Goal: Task Accomplishment & Management: Use online tool/utility

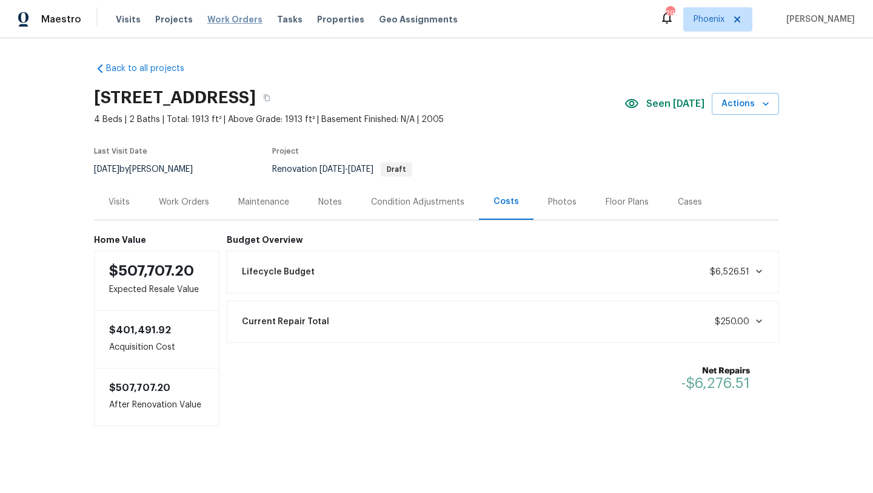
click at [224, 21] on span "Work Orders" at bounding box center [234, 19] width 55 height 12
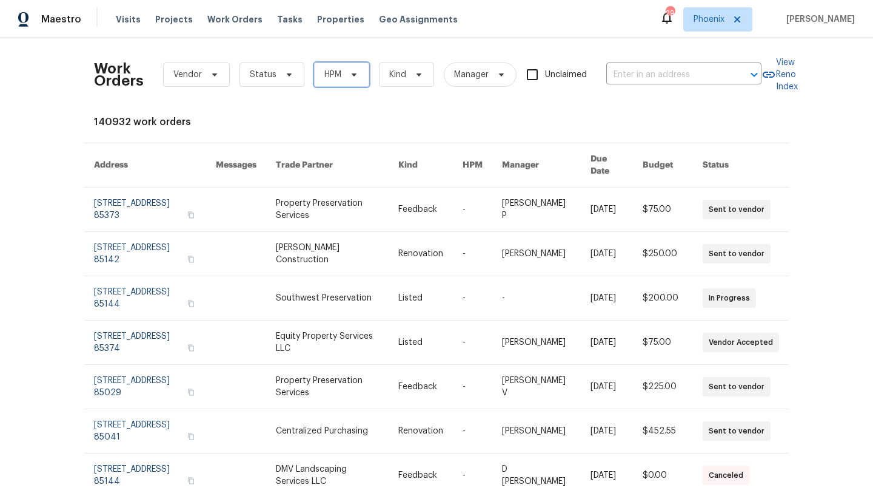
click at [352, 77] on icon at bounding box center [354, 75] width 10 height 10
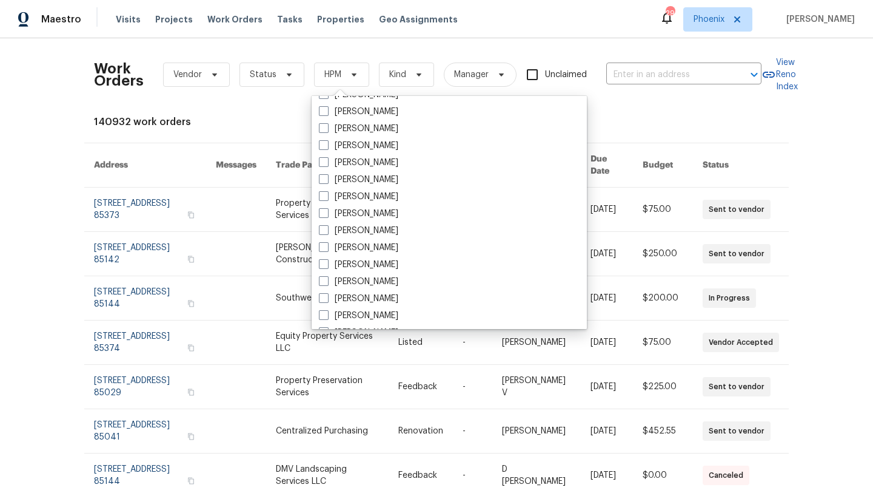
scroll to position [728, 0]
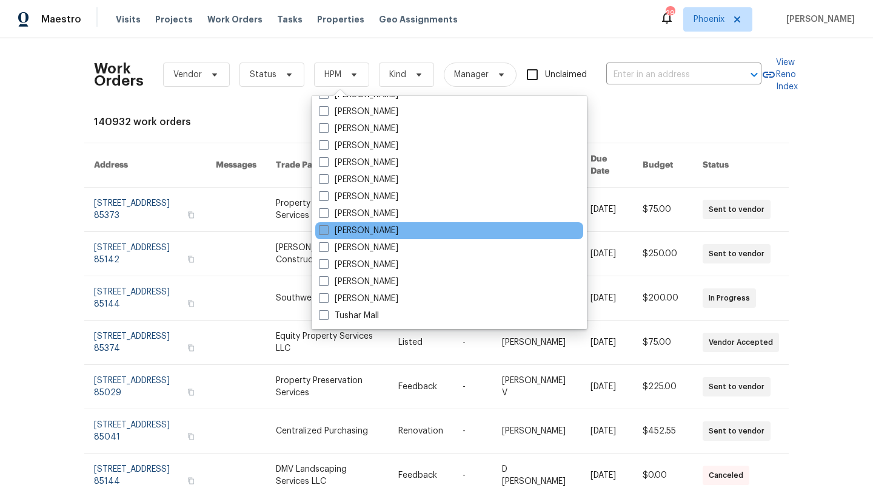
click at [326, 225] on span at bounding box center [324, 230] width 10 height 10
click at [326, 225] on input "[PERSON_NAME]" at bounding box center [323, 228] width 8 height 8
checkbox input "true"
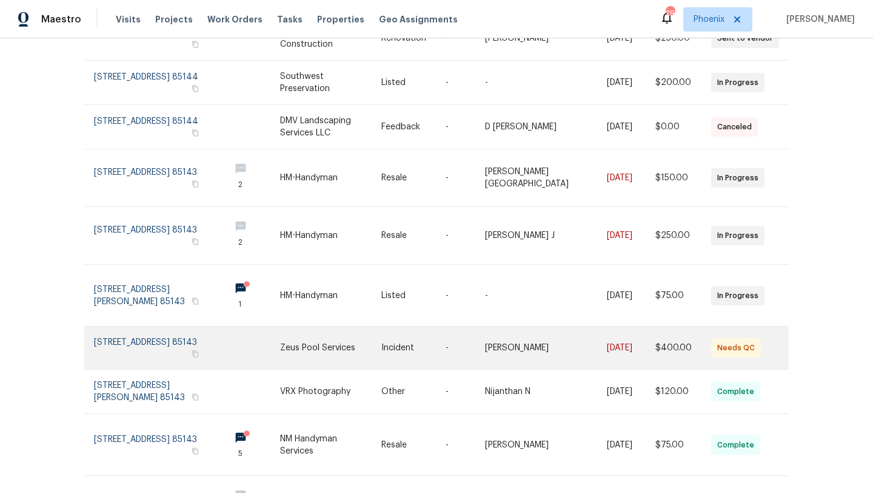
scroll to position [217, 0]
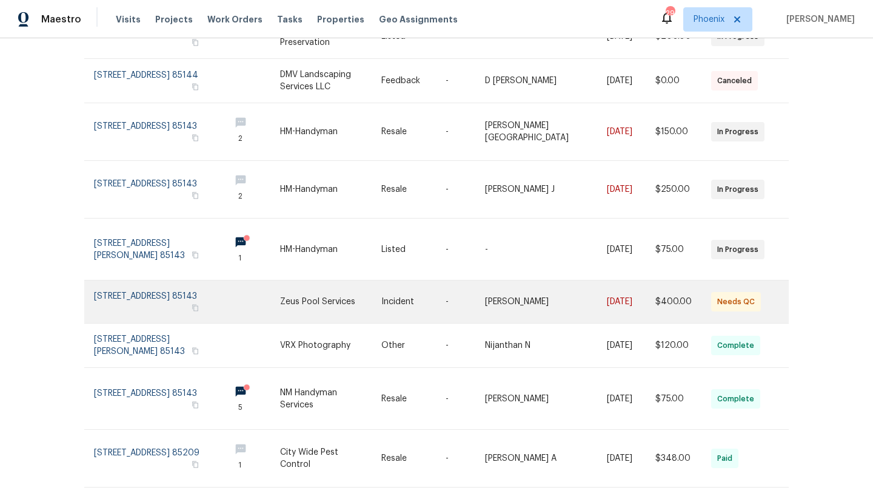
click at [141, 295] on link at bounding box center [157, 301] width 126 height 42
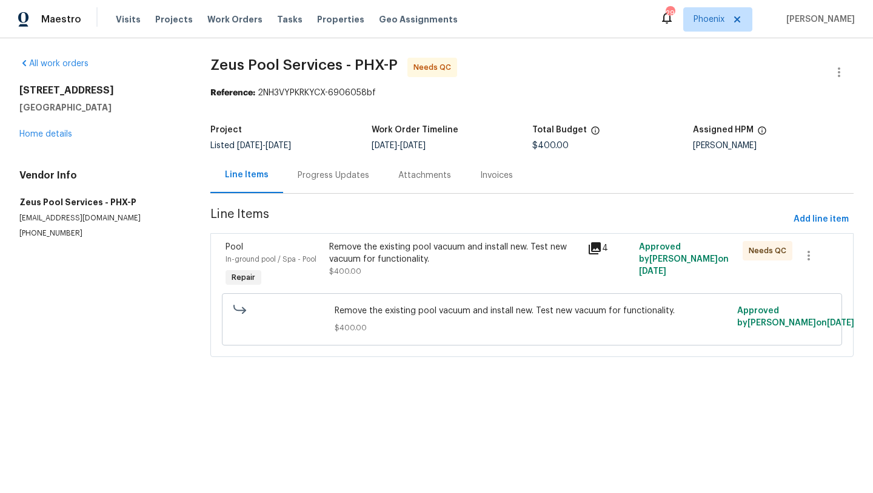
click at [363, 181] on div "Progress Updates" at bounding box center [333, 175] width 101 height 36
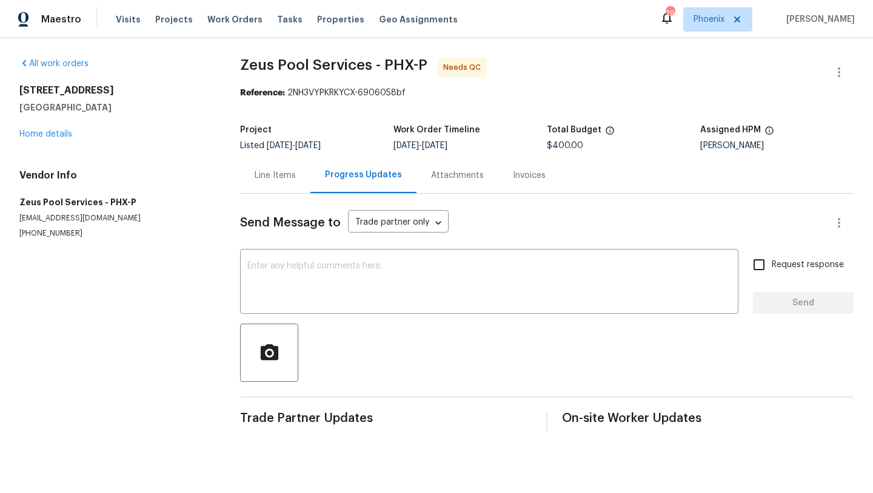
click at [269, 180] on div "Line Items" at bounding box center [275, 175] width 41 height 12
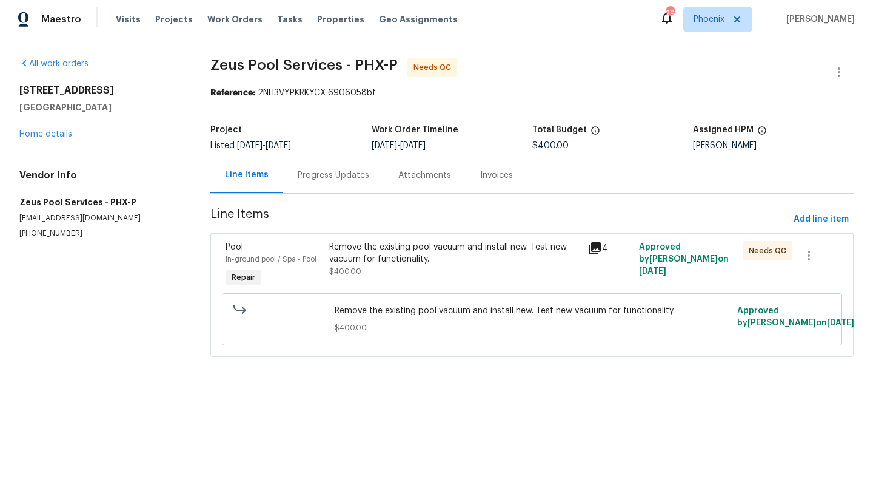
click at [389, 245] on div "Remove the existing pool vacuum and install new. Test new vacuum for functional…" at bounding box center [454, 253] width 251 height 24
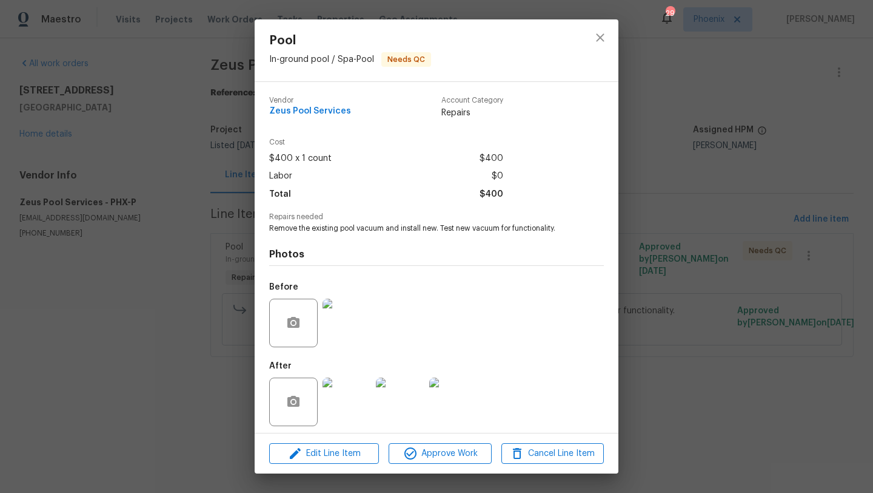
click at [357, 404] on img at bounding box center [347, 401] width 49 height 49
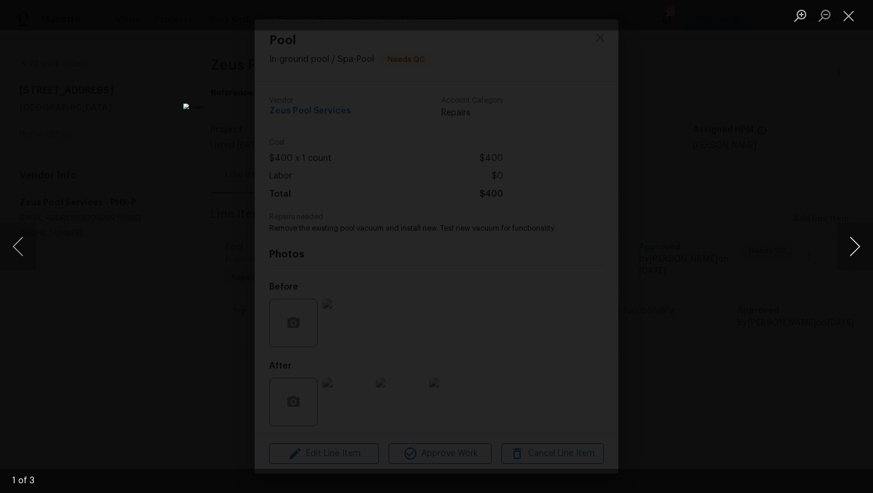
click at [860, 246] on button "Next image" at bounding box center [855, 246] width 36 height 49
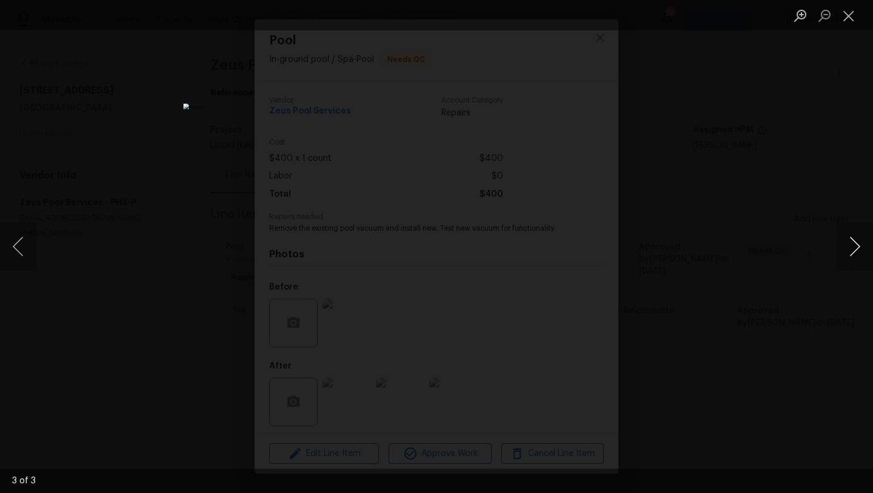
click at [860, 246] on button "Next image" at bounding box center [855, 246] width 36 height 49
click at [850, 21] on button "Close lightbox" at bounding box center [849, 15] width 24 height 21
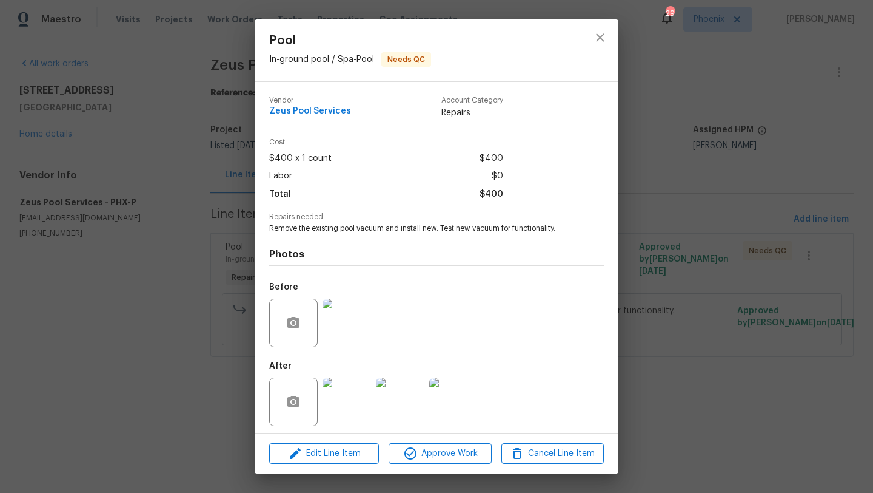
scroll to position [5, 0]
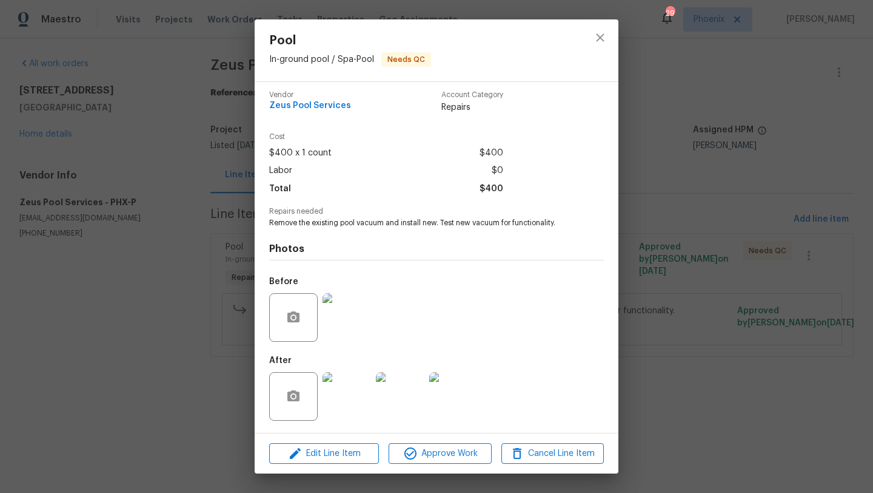
click at [345, 318] on img at bounding box center [347, 317] width 49 height 49
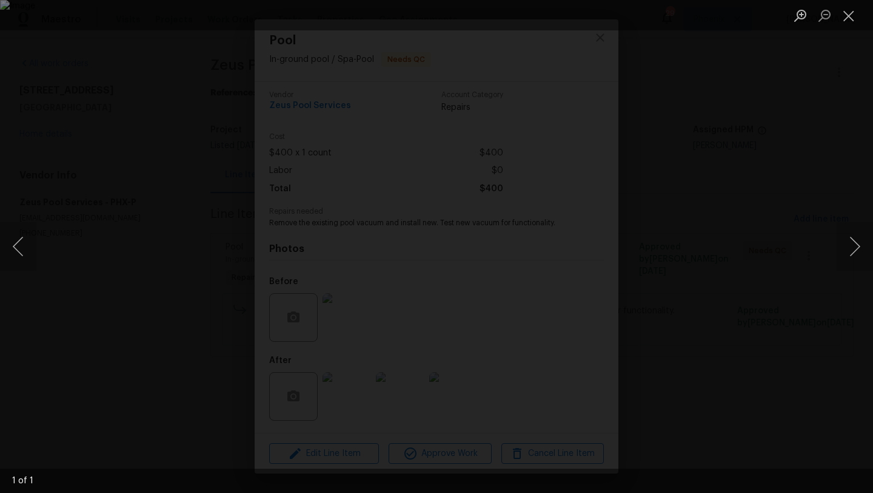
click at [676, 186] on div "Lightbox" at bounding box center [436, 246] width 873 height 493
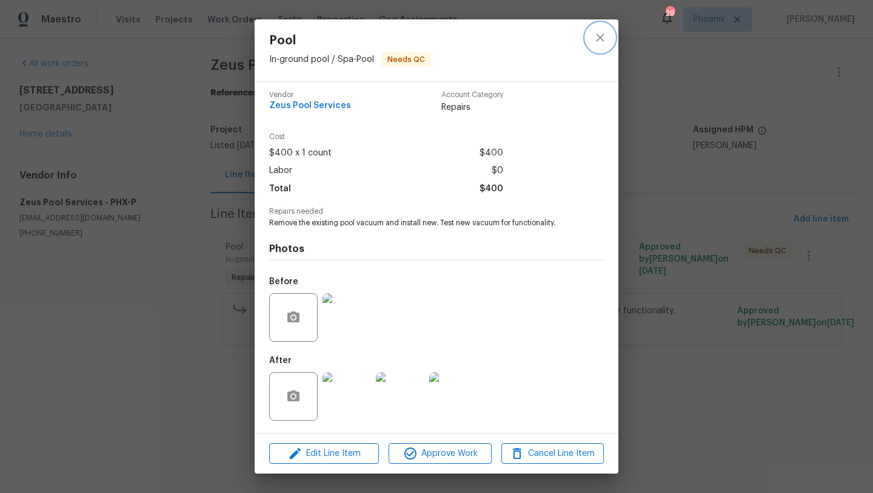
click at [604, 38] on icon "close" at bounding box center [600, 37] width 15 height 15
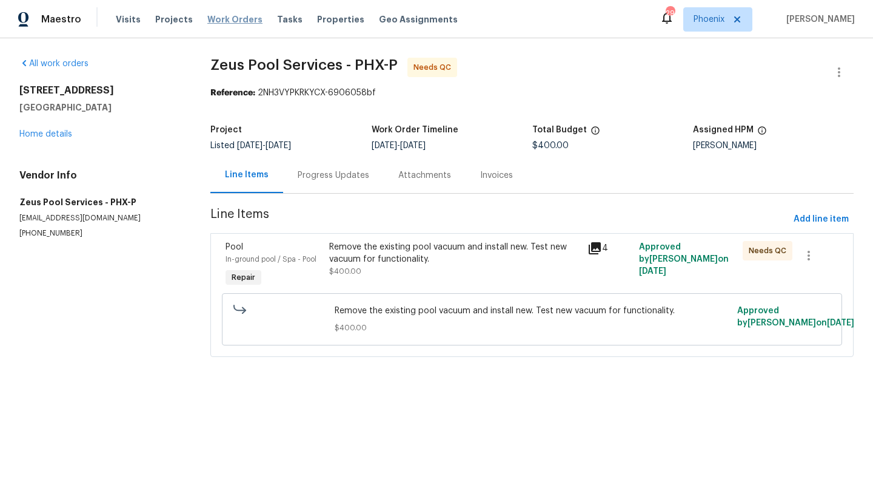
click at [244, 21] on span "Work Orders" at bounding box center [234, 19] width 55 height 12
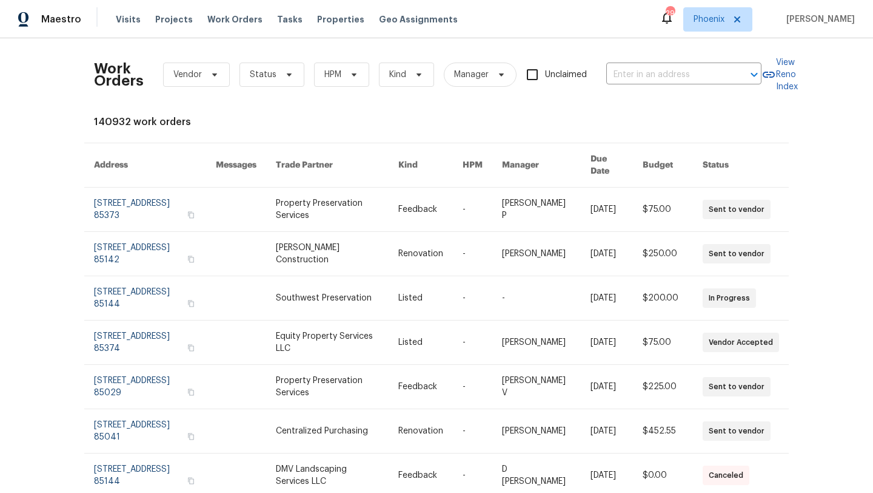
click at [331, 61] on div "Work Orders Vendor Status HPM Kind Manager Unclaimed ​" at bounding box center [428, 74] width 668 height 53
click at [334, 75] on span "HPM" at bounding box center [333, 75] width 17 height 12
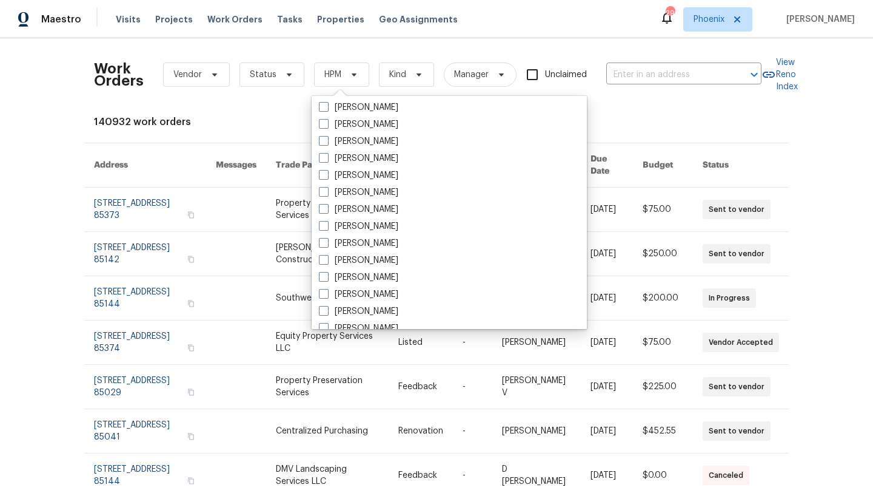
scroll to position [728, 0]
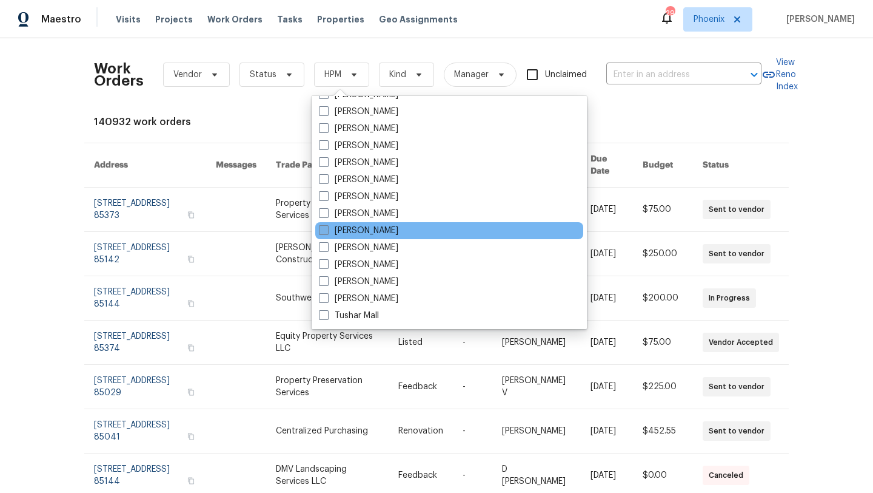
click at [326, 229] on span at bounding box center [324, 230] width 10 height 10
click at [326, 229] on input "[PERSON_NAME]" at bounding box center [323, 228] width 8 height 8
checkbox input "true"
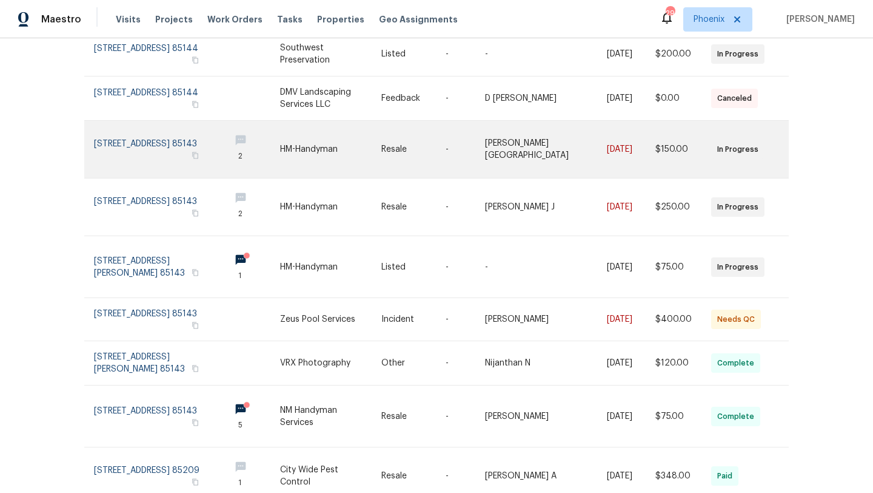
scroll to position [240, 0]
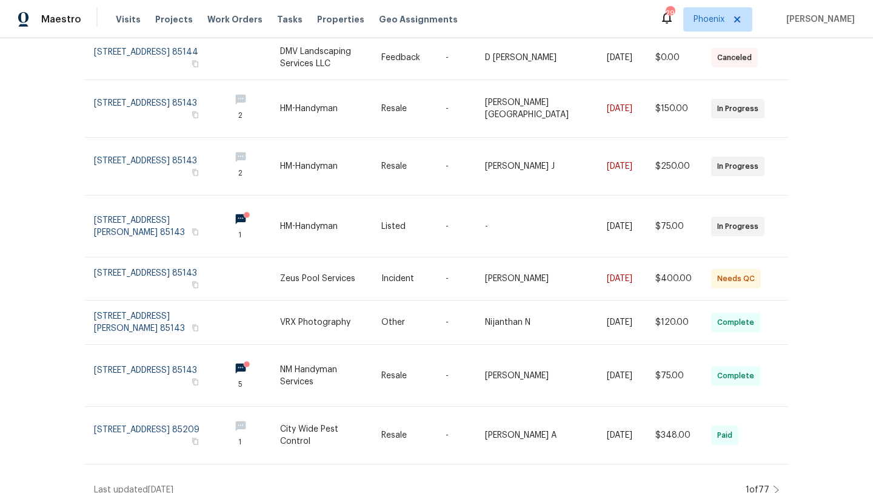
click at [778, 485] on icon at bounding box center [776, 489] width 5 height 8
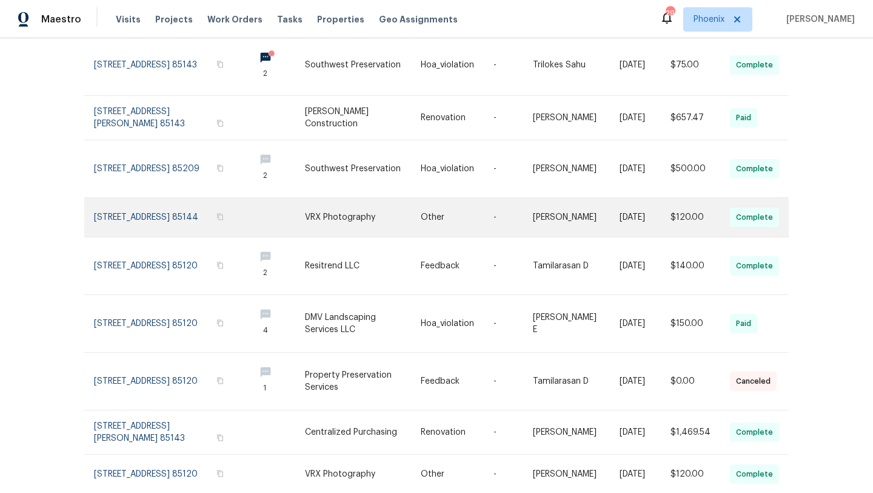
scroll to position [236, 0]
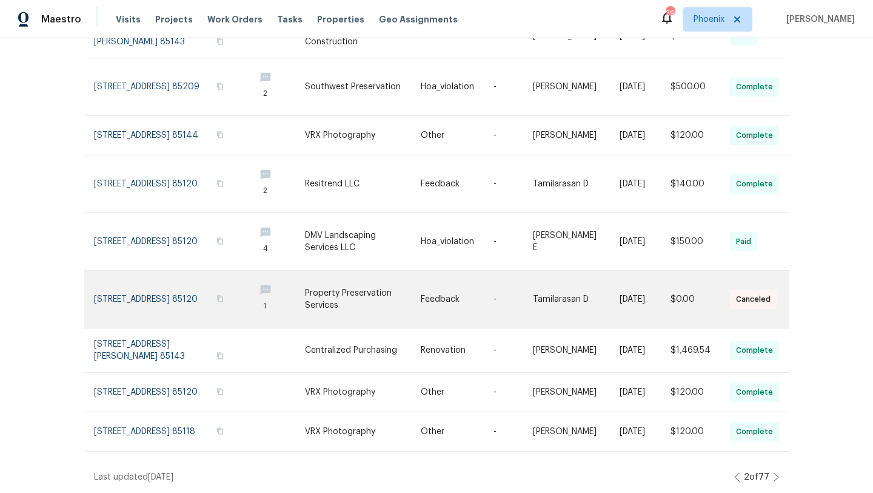
click at [182, 281] on link at bounding box center [169, 299] width 151 height 57
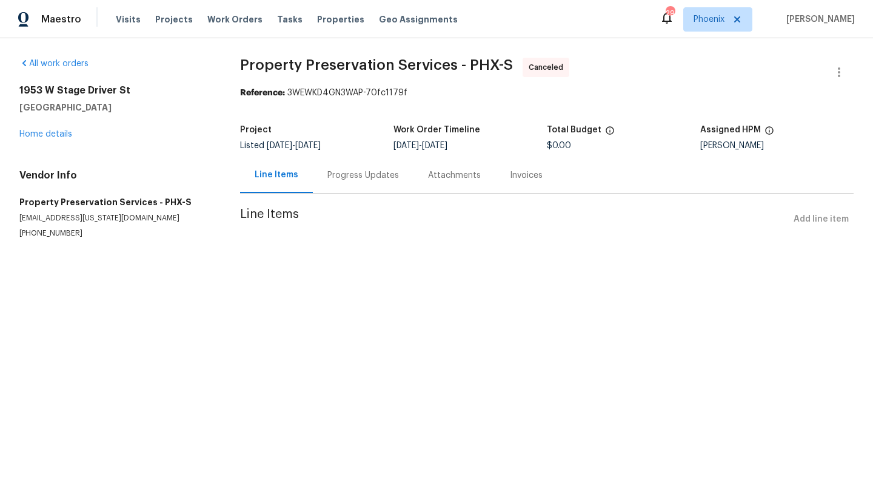
click at [351, 178] on div "Progress Updates" at bounding box center [364, 175] width 72 height 12
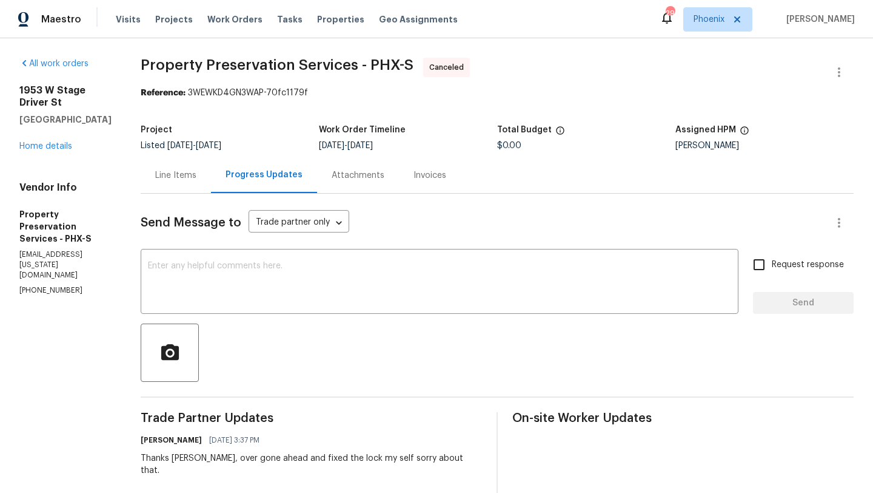
click at [66, 167] on div "All work orders 1953 W Stage Driver St Apache Junction, AZ 85120 Home details V…" at bounding box center [65, 177] width 92 height 238
click at [63, 150] on link "Home details" at bounding box center [45, 146] width 53 height 8
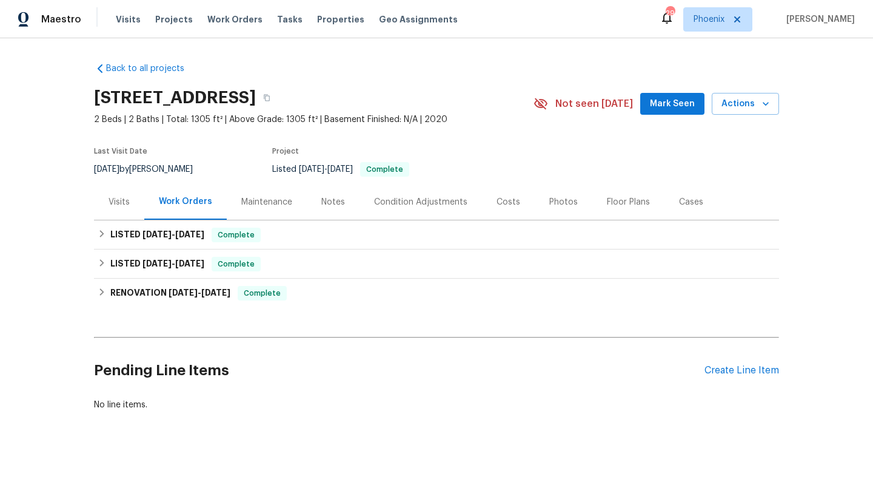
click at [687, 100] on span "Mark Seen" at bounding box center [672, 103] width 45 height 15
click at [232, 27] on div "Visits Projects Work Orders Tasks Properties Geo Assignments" at bounding box center [294, 19] width 357 height 24
click at [232, 21] on span "Work Orders" at bounding box center [234, 19] width 55 height 12
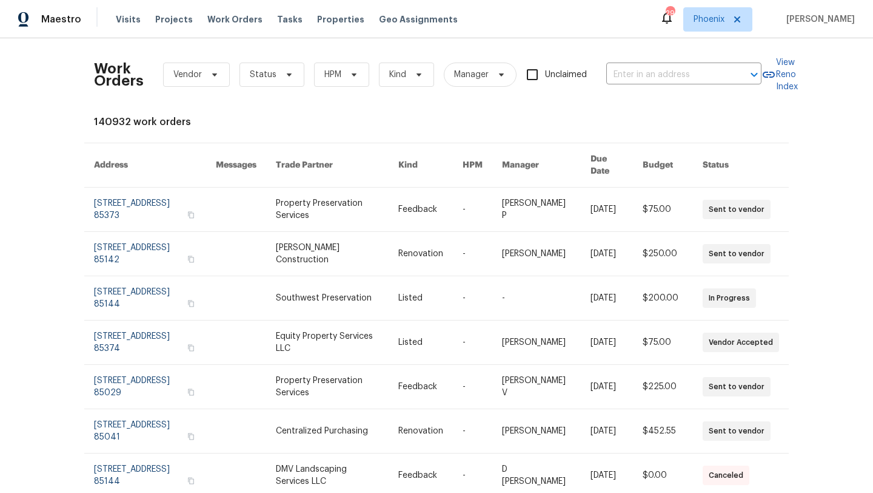
click at [369, 69] on div "Work Orders Vendor Status HPM Kind Manager Unclaimed ​" at bounding box center [428, 74] width 668 height 53
click at [354, 76] on icon at bounding box center [354, 75] width 10 height 10
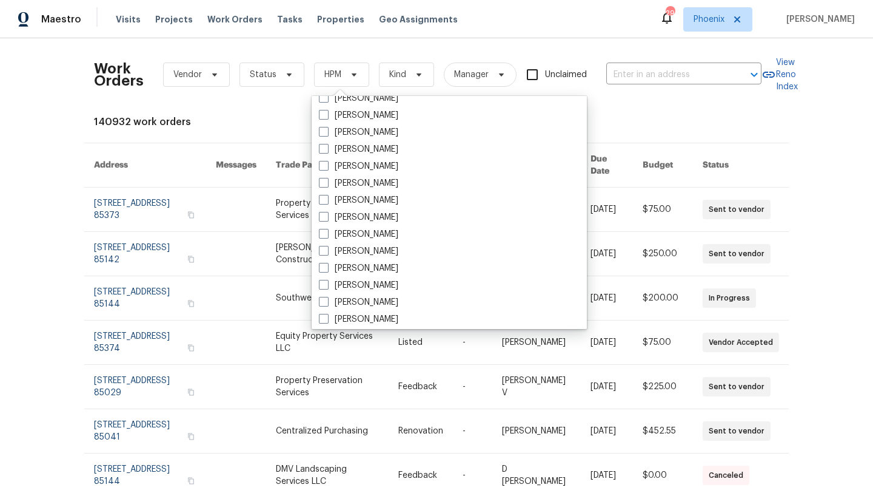
scroll to position [728, 0]
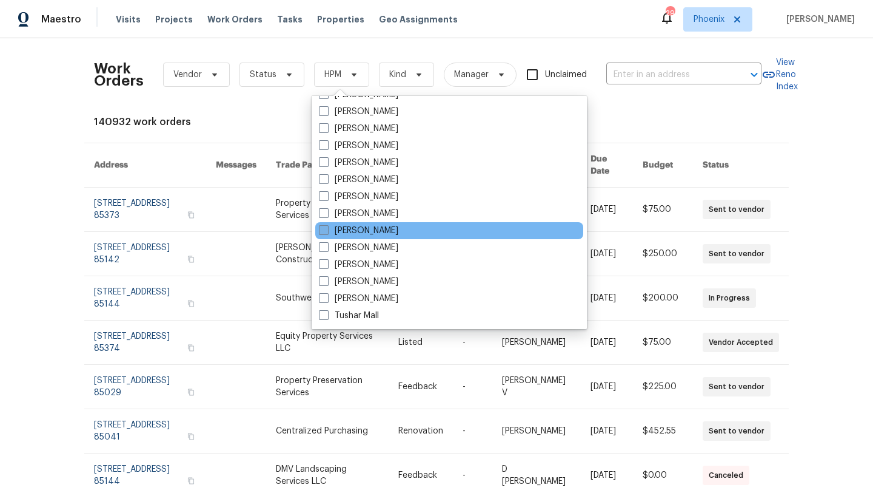
click at [324, 230] on span at bounding box center [324, 230] width 10 height 10
click at [324, 230] on input "[PERSON_NAME]" at bounding box center [323, 228] width 8 height 8
checkbox input "true"
